Goal: Check status

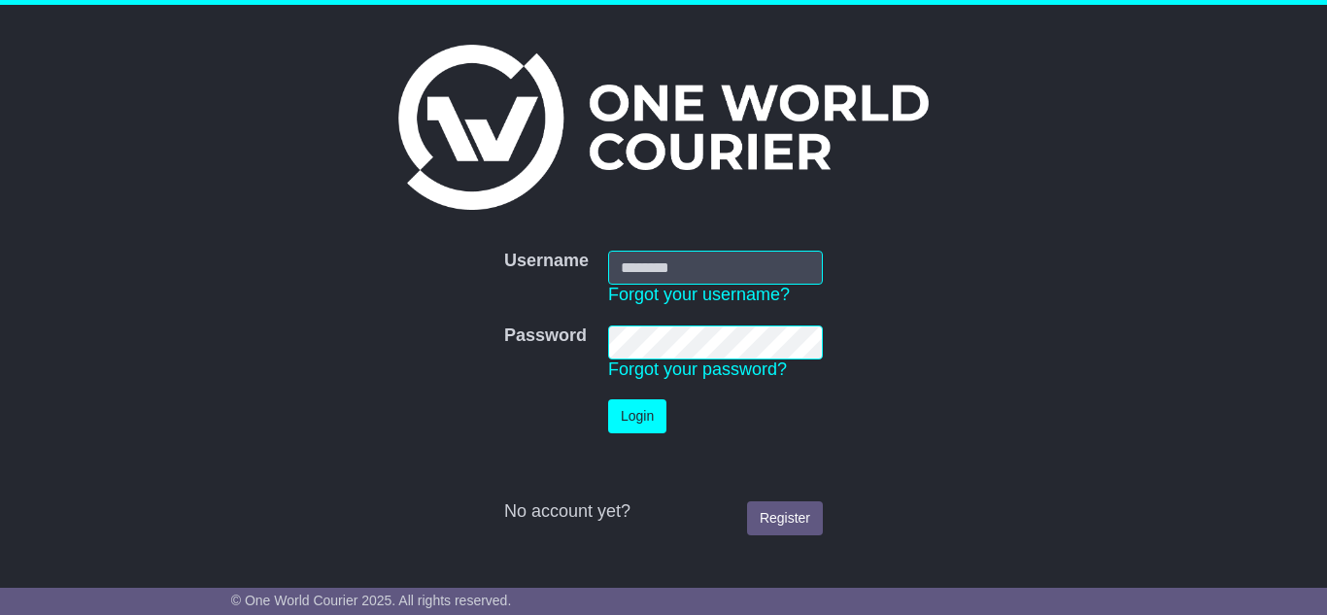
type input "**********"
click at [645, 419] on button "Login" at bounding box center [637, 416] width 58 height 34
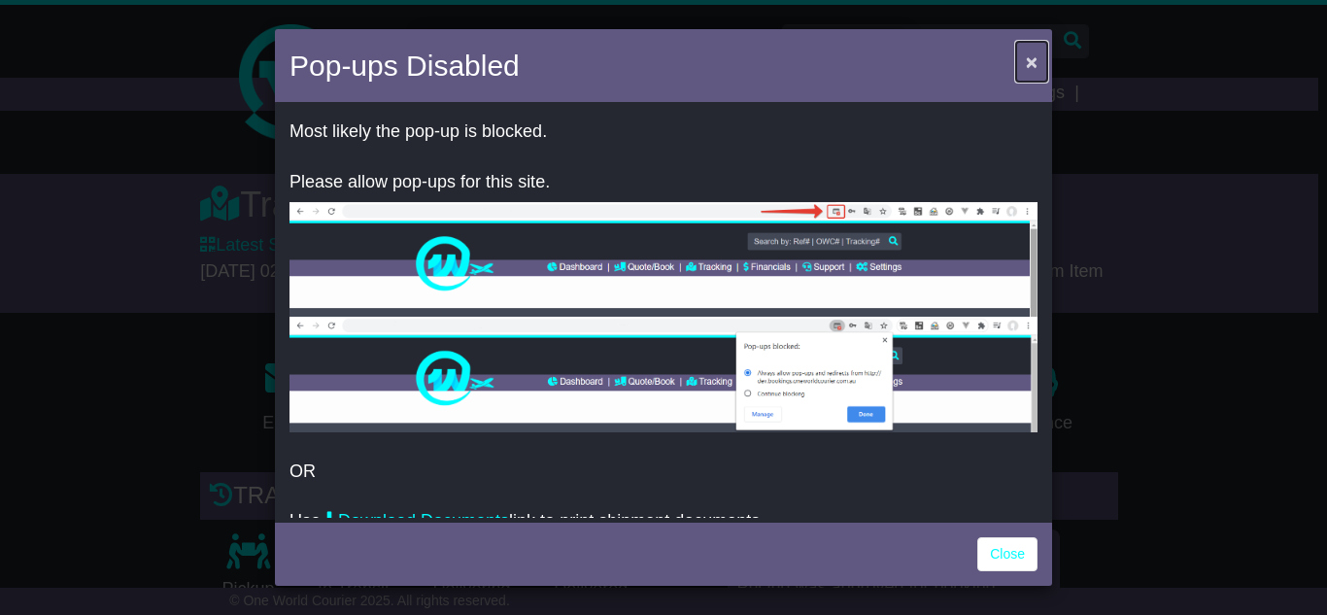
click at [1025, 47] on button "×" at bounding box center [1031, 62] width 31 height 40
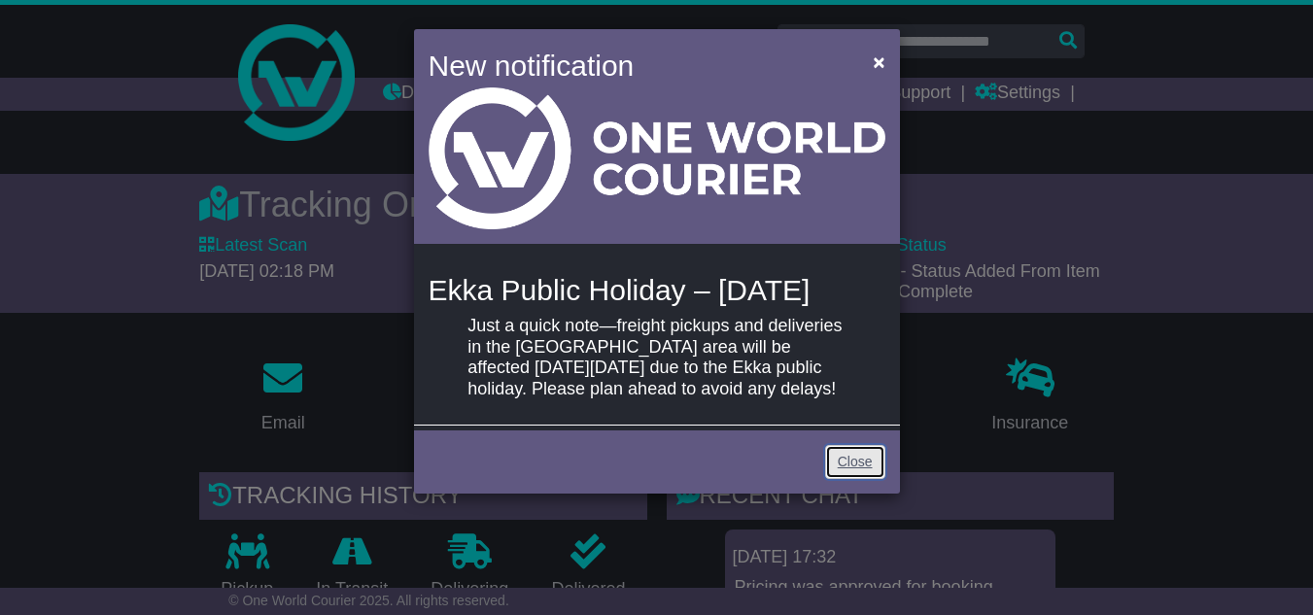
click at [867, 479] on link "Close" at bounding box center [855, 462] width 60 height 34
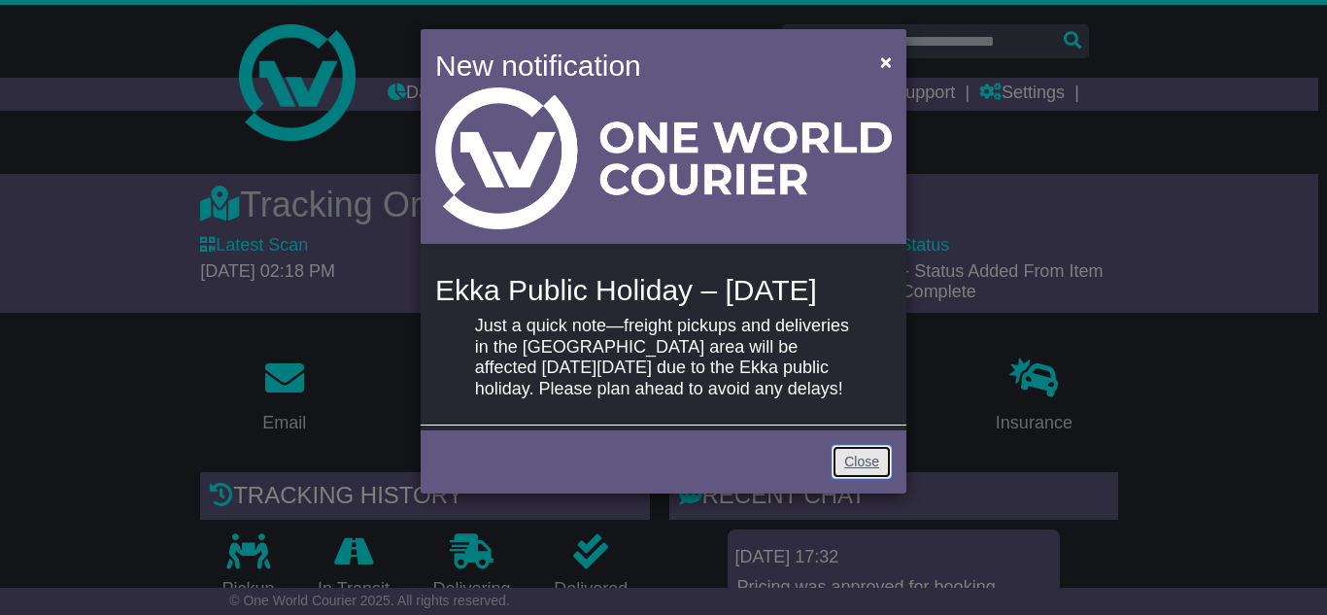
click at [862, 479] on link "Close" at bounding box center [862, 462] width 60 height 34
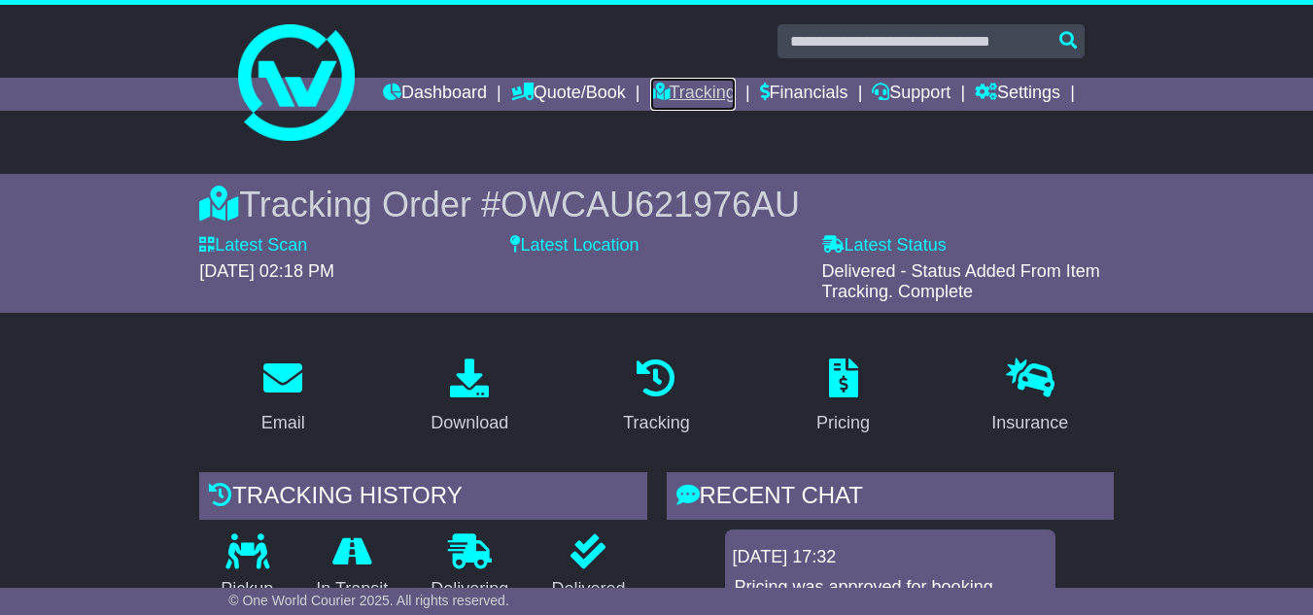
click at [735, 88] on link "Tracking" at bounding box center [692, 94] width 85 height 33
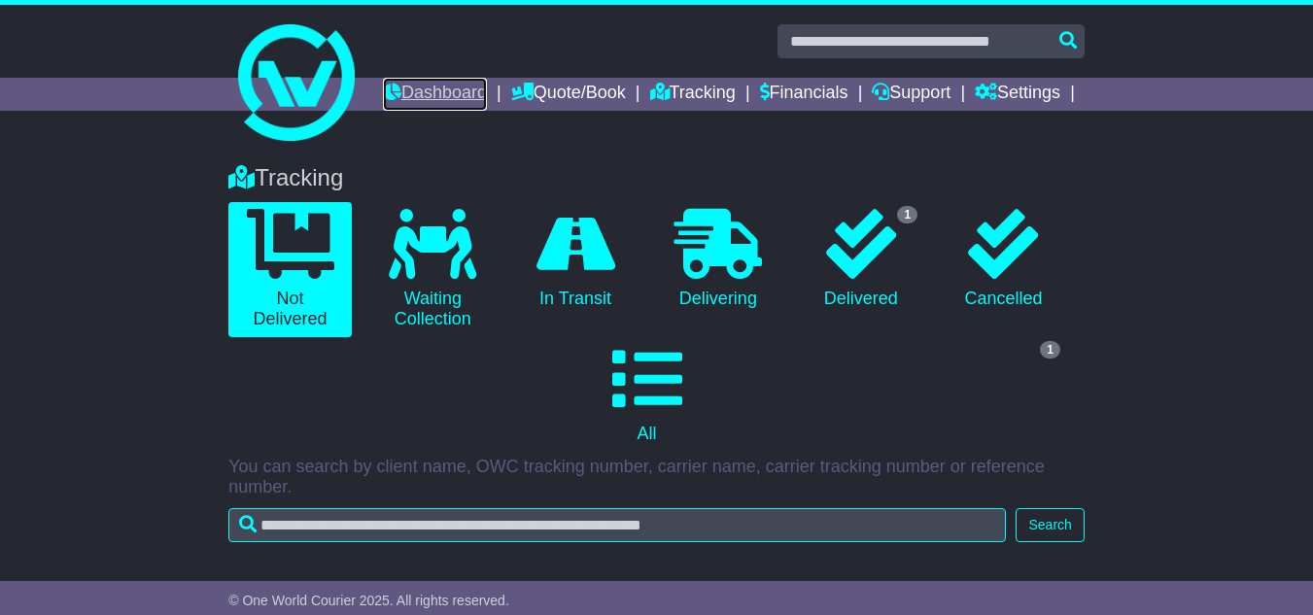
click at [487, 85] on link "Dashboard" at bounding box center [435, 94] width 104 height 33
